Goal: Find contact information: Obtain details needed to contact an individual or organization

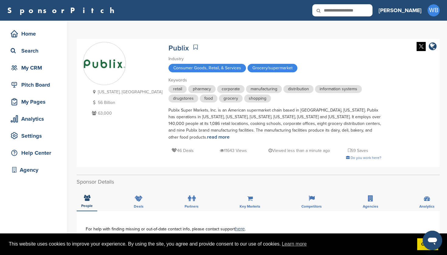
click at [333, 11] on icon at bounding box center [322, 10] width 21 height 13
click at [359, 12] on input "text" at bounding box center [342, 10] width 60 height 12
type input "**********"
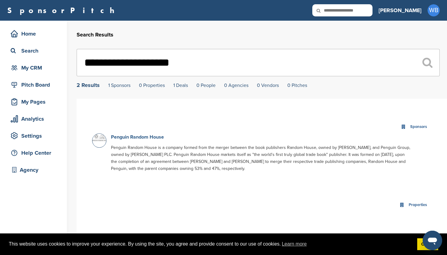
click at [135, 136] on link "Penguin Random House" at bounding box center [137, 137] width 53 height 6
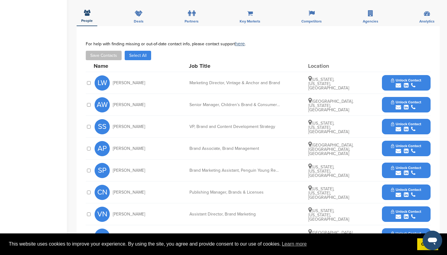
scroll to position [182, 0]
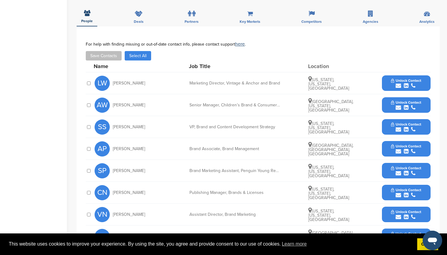
click at [400, 78] on span "Unlock Contact" at bounding box center [406, 80] width 30 height 4
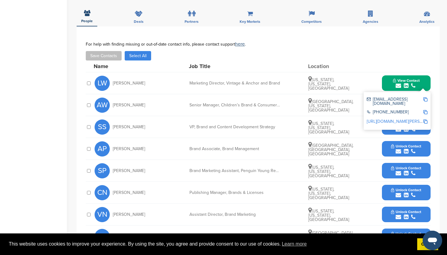
click at [381, 60] on div "Name Job Title Location" at bounding box center [262, 66] width 337 height 12
click at [412, 74] on button "View Contact" at bounding box center [405, 83] width 41 height 18
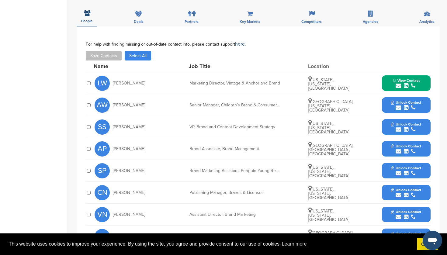
click at [401, 100] on span "Unlock Contact" at bounding box center [406, 102] width 30 height 4
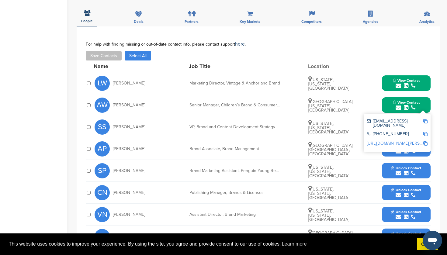
click at [385, 65] on div "Name Job Title Location" at bounding box center [262, 66] width 337 height 12
click at [399, 100] on span "View Contact" at bounding box center [406, 102] width 27 height 4
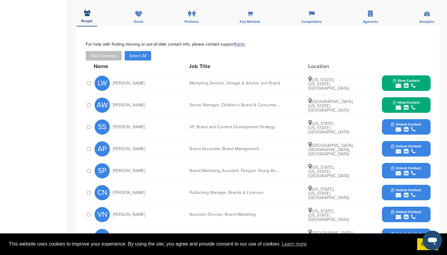
click at [400, 122] on span "Unlock Contact" at bounding box center [406, 124] width 30 height 4
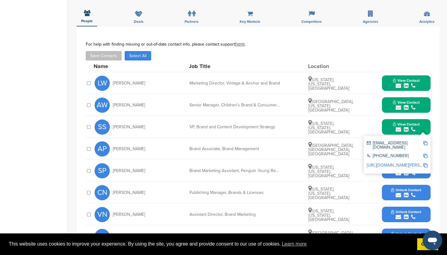
click at [405, 122] on span "View Contact" at bounding box center [406, 124] width 27 height 4
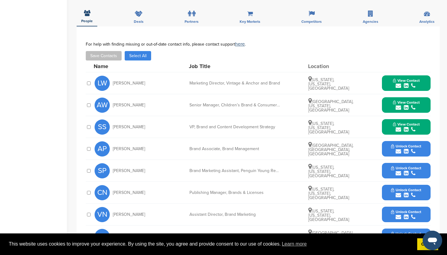
click at [402, 144] on span "Unlock Contact" at bounding box center [406, 146] width 30 height 4
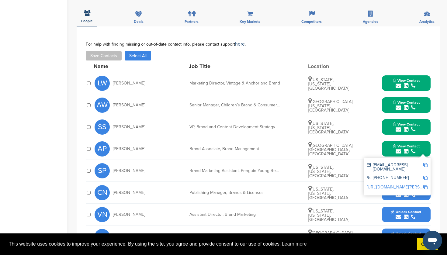
scroll to position [178, 0]
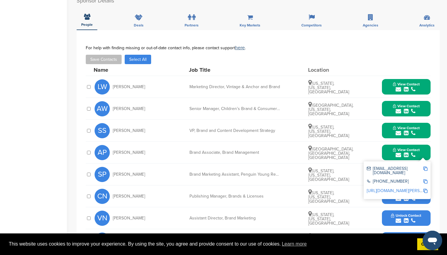
click at [427, 166] on img at bounding box center [425, 168] width 4 height 4
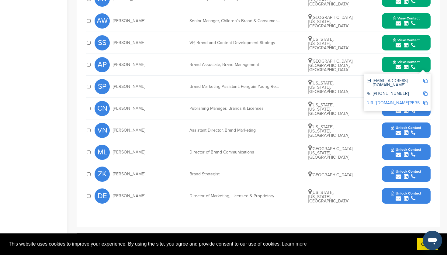
scroll to position [266, 0]
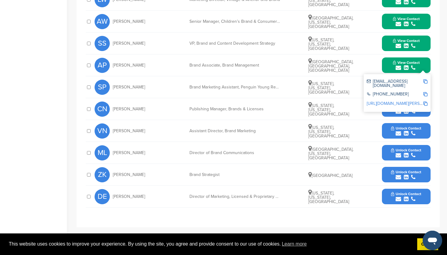
click at [251, 194] on div "Director of Marketing, Licensed & Proprietary Brands" at bounding box center [234, 196] width 91 height 4
click at [207, 194] on div "Director of Marketing, Licensed & Proprietary Brands" at bounding box center [234, 196] width 91 height 4
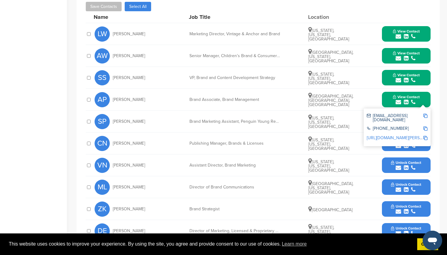
scroll to position [228, 0]
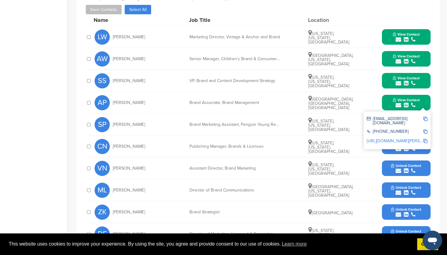
click at [272, 157] on div "VN Vaishali Nayak Assistant Director, Brand Marketing New York, New York, Unite…" at bounding box center [262, 168] width 336 height 22
click at [397, 98] on span "View Contact" at bounding box center [406, 100] width 27 height 4
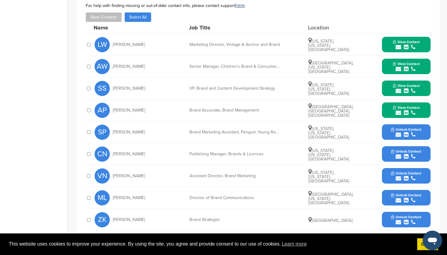
scroll to position [222, 0]
